Goal: Obtain resource: Download file/media

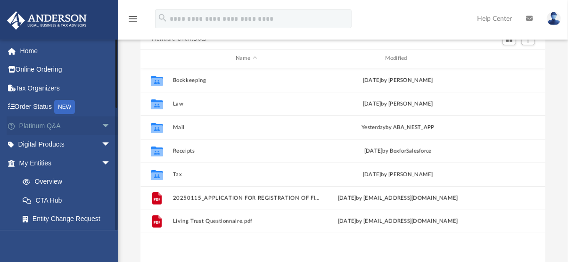
scroll to position [207, 398]
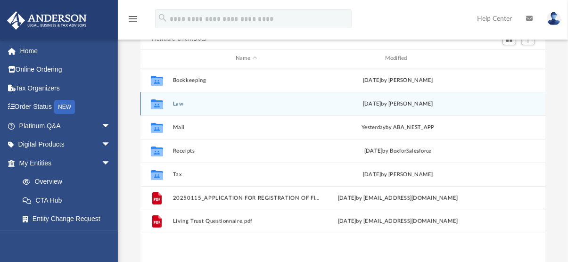
click at [177, 104] on button "Law" at bounding box center [245, 104] width 147 height 6
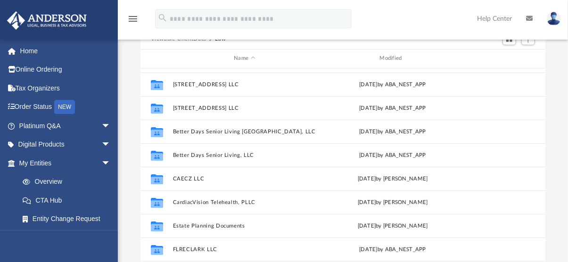
scroll to position [47, 0]
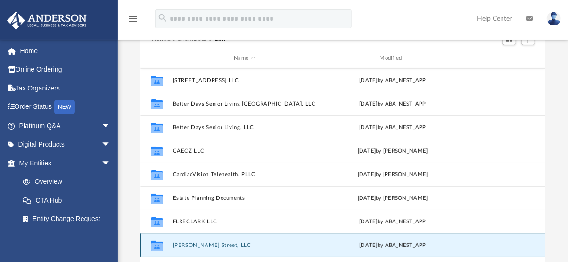
click at [198, 244] on button "[PERSON_NAME] Street, LLC" at bounding box center [244, 245] width 144 height 6
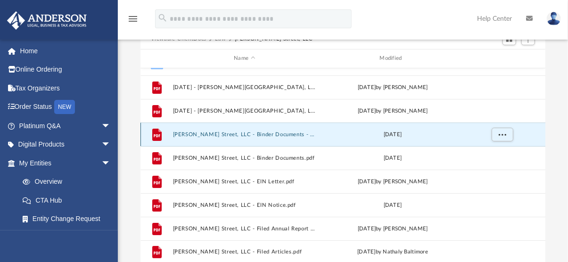
click at [224, 131] on button "Gilmore Street, LLC - Binder Documents - DocuSigned.pdf" at bounding box center [244, 134] width 144 height 6
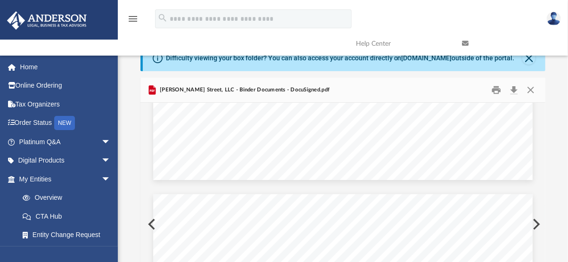
scroll to position [0, 0]
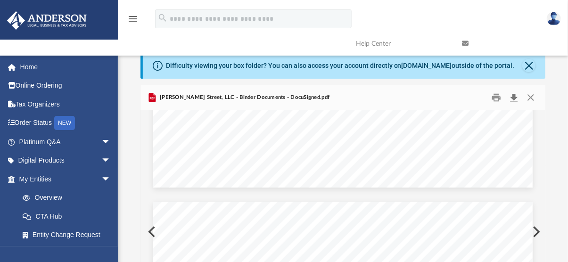
click at [512, 94] on button "Download" at bounding box center [513, 97] width 17 height 15
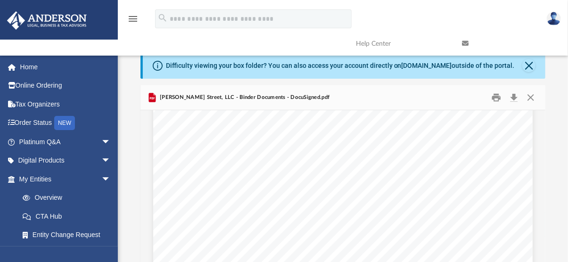
scroll to position [330, 0]
click at [530, 96] on button "Close" at bounding box center [530, 97] width 17 height 15
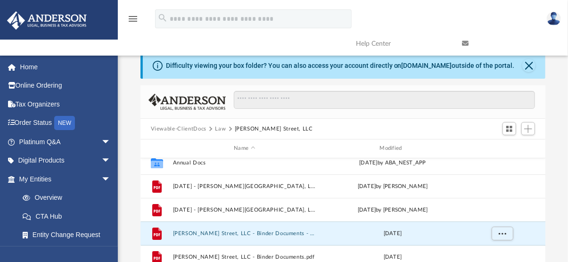
scroll to position [0, 0]
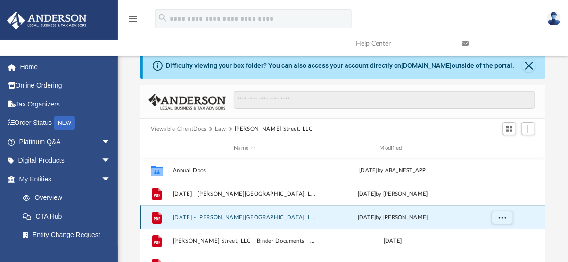
click at [265, 214] on button "2021.08.01 - Gilmore Street, LLC - Special Members Meeting.pdf" at bounding box center [244, 217] width 144 height 6
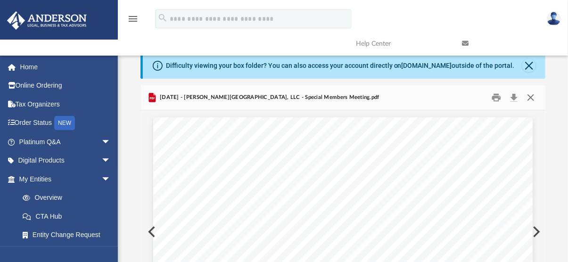
click at [529, 95] on button "Close" at bounding box center [530, 97] width 17 height 15
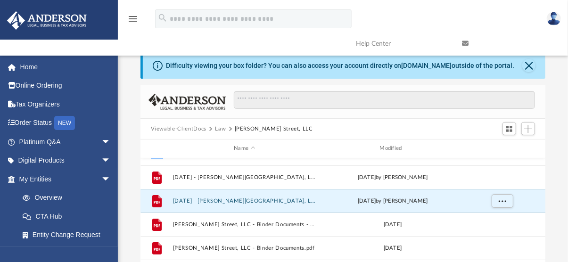
click at [219, 126] on button "Law" at bounding box center [220, 129] width 11 height 8
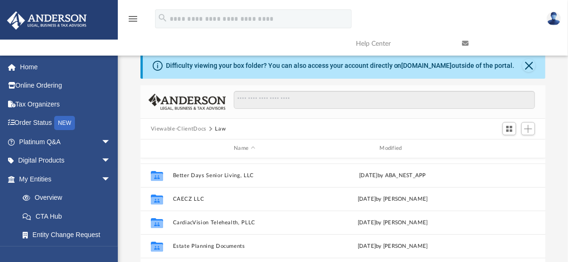
scroll to position [94, 0]
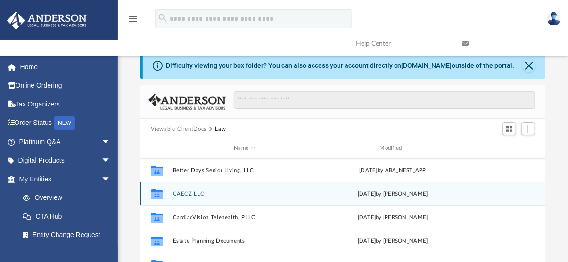
click at [185, 195] on button "CAECZ LLC" at bounding box center [244, 194] width 144 height 6
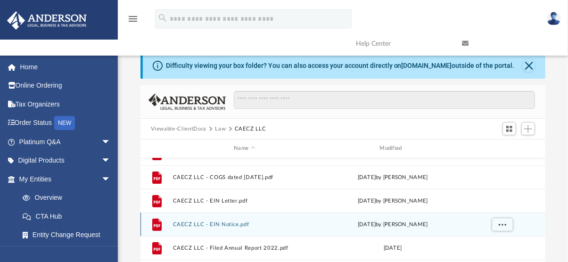
scroll to position [111, 0]
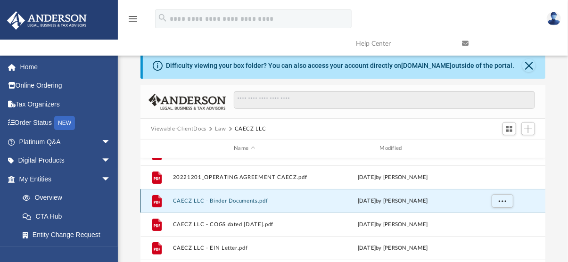
click at [244, 201] on button "CAECZ LLC - Binder Documents.pdf" at bounding box center [244, 201] width 144 height 6
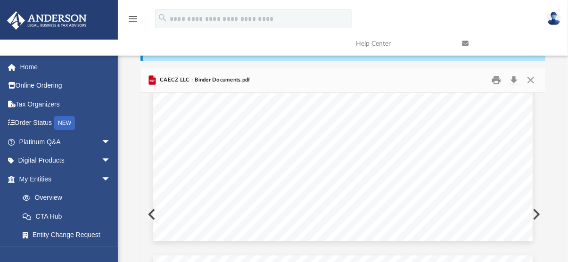
scroll to position [0, 0]
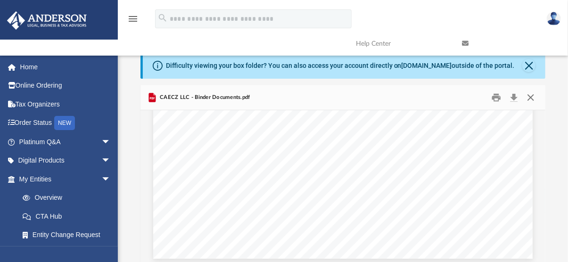
click at [531, 94] on button "Close" at bounding box center [530, 97] width 17 height 15
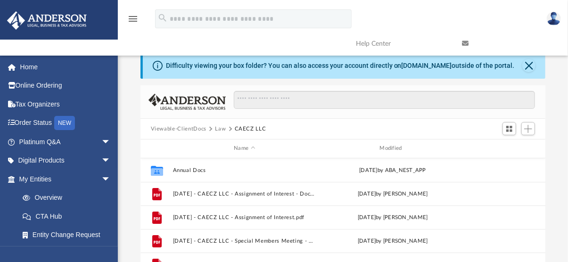
click at [219, 128] on button "Law" at bounding box center [220, 129] width 11 height 8
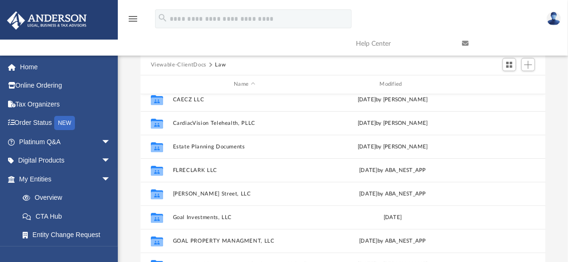
scroll to position [141, 0]
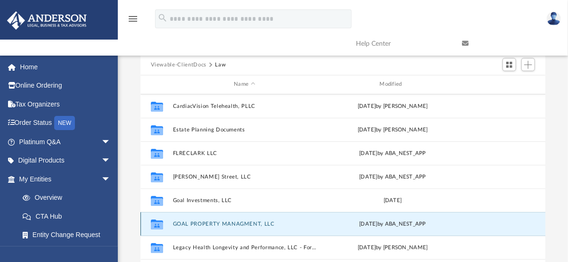
click at [199, 224] on button "GOAL PROPERTY MANAGMENT, LLC" at bounding box center [244, 224] width 144 height 6
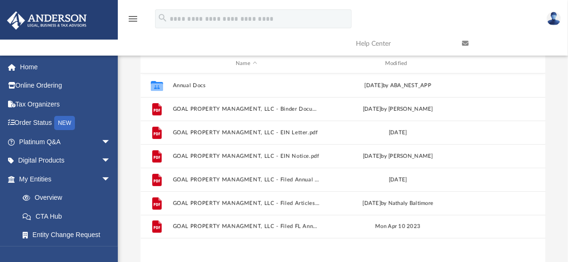
scroll to position [64, 0]
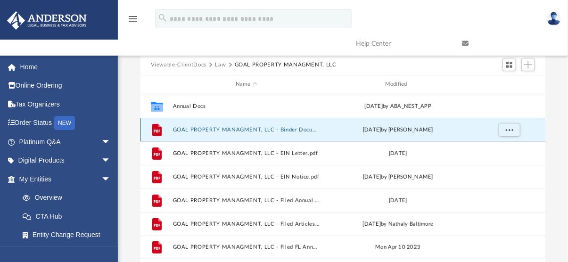
click at [265, 132] on button "GOAL PROPERTY MANAGMENT, LLC - Binder Documents.pdf" at bounding box center [245, 130] width 147 height 6
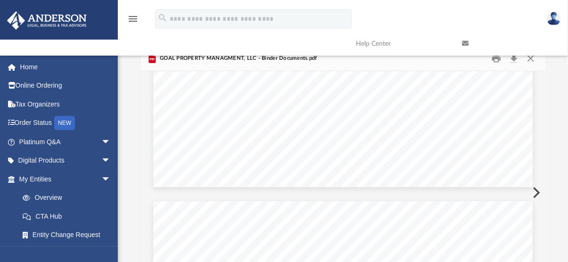
scroll to position [0, 0]
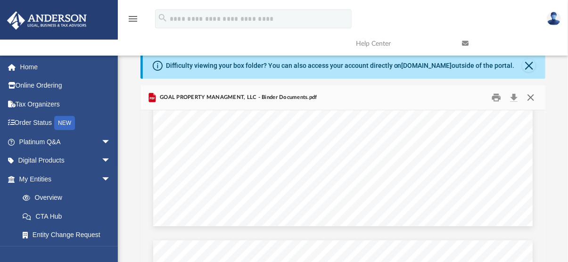
click at [530, 98] on button "Close" at bounding box center [530, 97] width 17 height 15
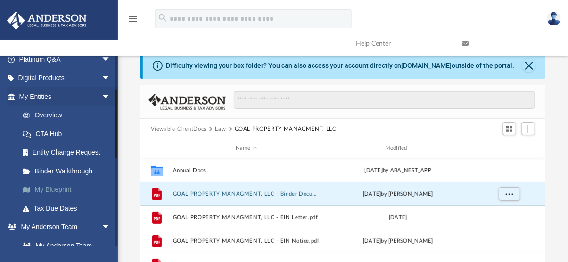
scroll to position [94, 0]
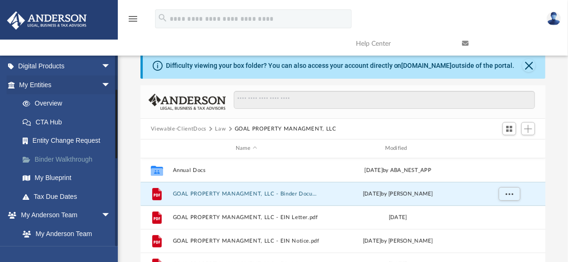
click at [51, 160] on link "Binder Walkthrough" at bounding box center [69, 159] width 112 height 19
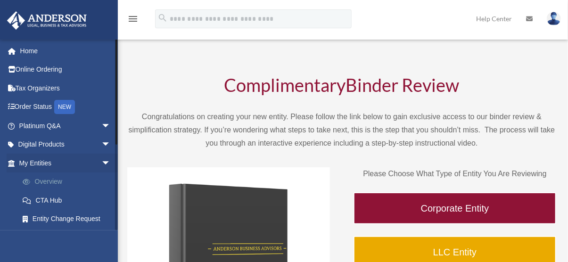
click at [57, 177] on link "Overview" at bounding box center [69, 181] width 112 height 19
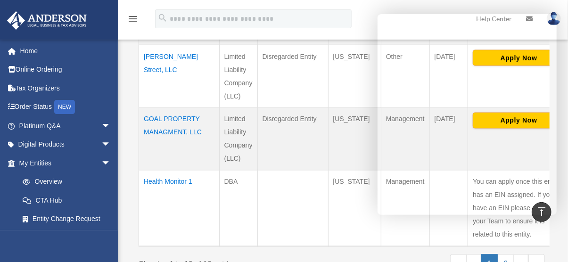
scroll to position [706, 0]
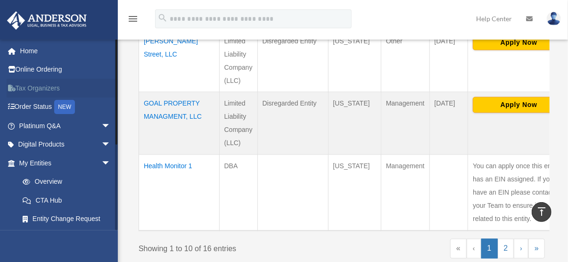
click at [47, 85] on link "Tax Organizers" at bounding box center [66, 88] width 118 height 19
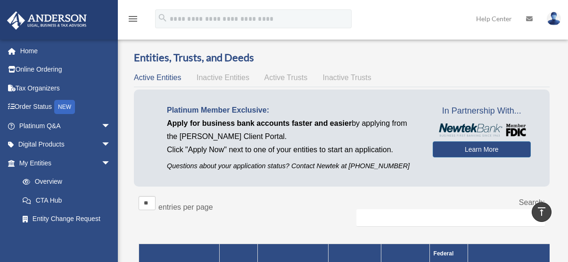
scroll to position [706, 0]
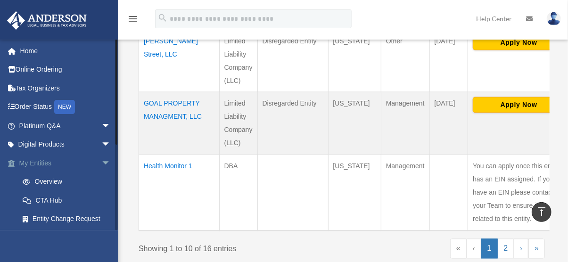
click at [46, 161] on link "My Entities arrow_drop_down" at bounding box center [66, 163] width 118 height 19
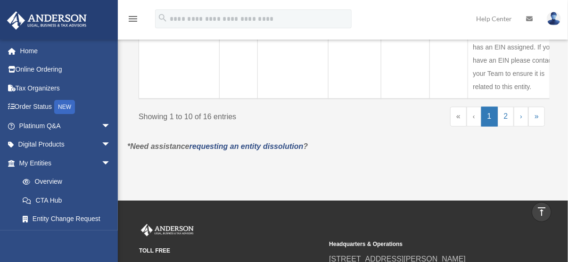
scroll to position [848, 0]
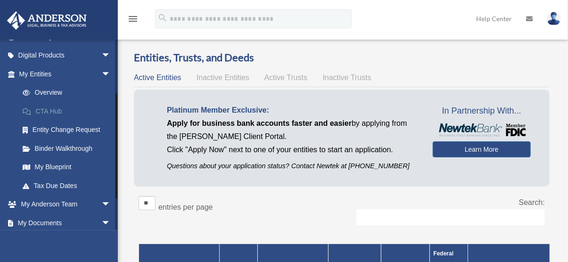
scroll to position [94, 0]
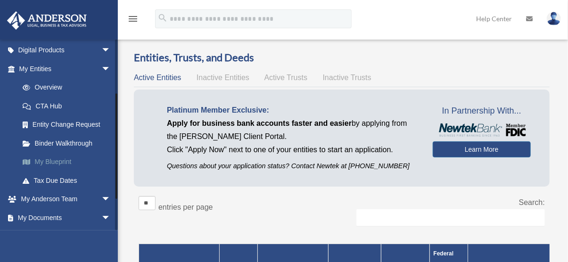
click at [61, 162] on link "My Blueprint" at bounding box center [69, 162] width 112 height 19
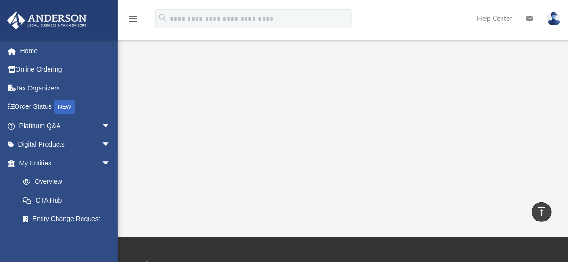
scroll to position [188, 0]
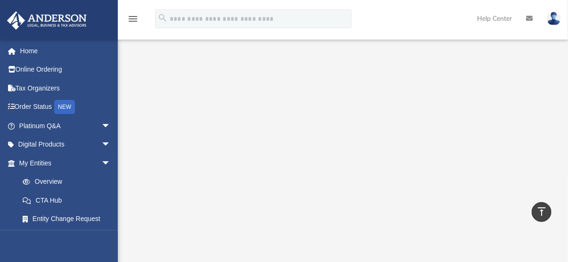
click at [542, 209] on icon "vertical_align_top" at bounding box center [541, 211] width 11 height 11
